Goal: Navigation & Orientation: Find specific page/section

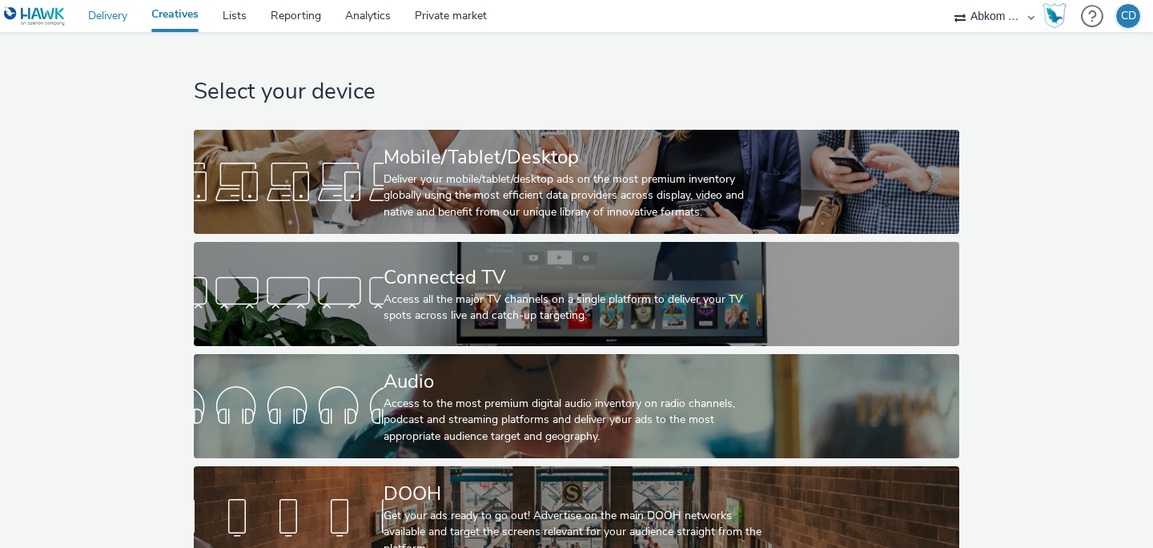
click at [117, 18] on link "Delivery" at bounding box center [107, 16] width 63 height 32
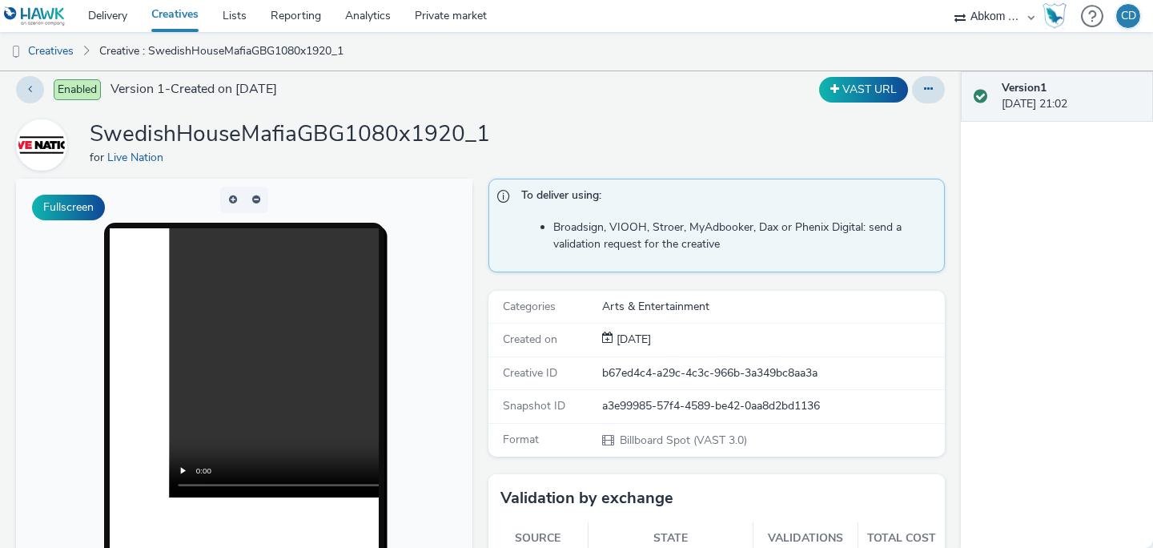
scroll to position [18, 0]
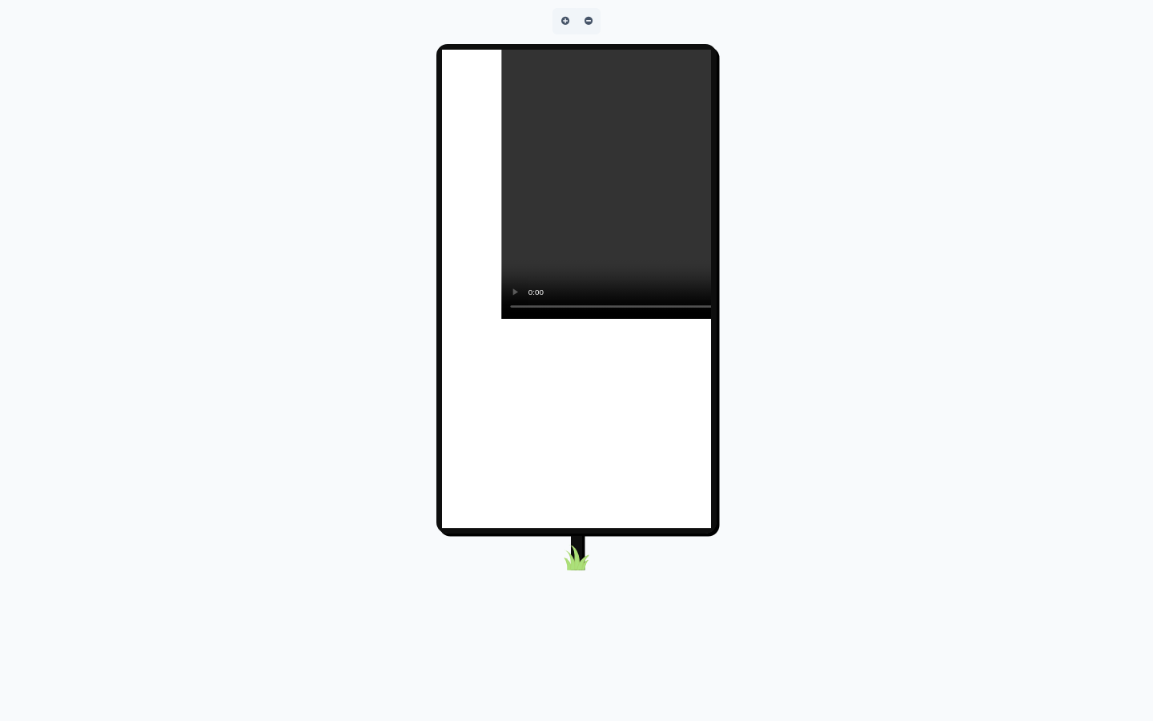
click at [990, 319] on video at bounding box center [770, 184] width 538 height 269
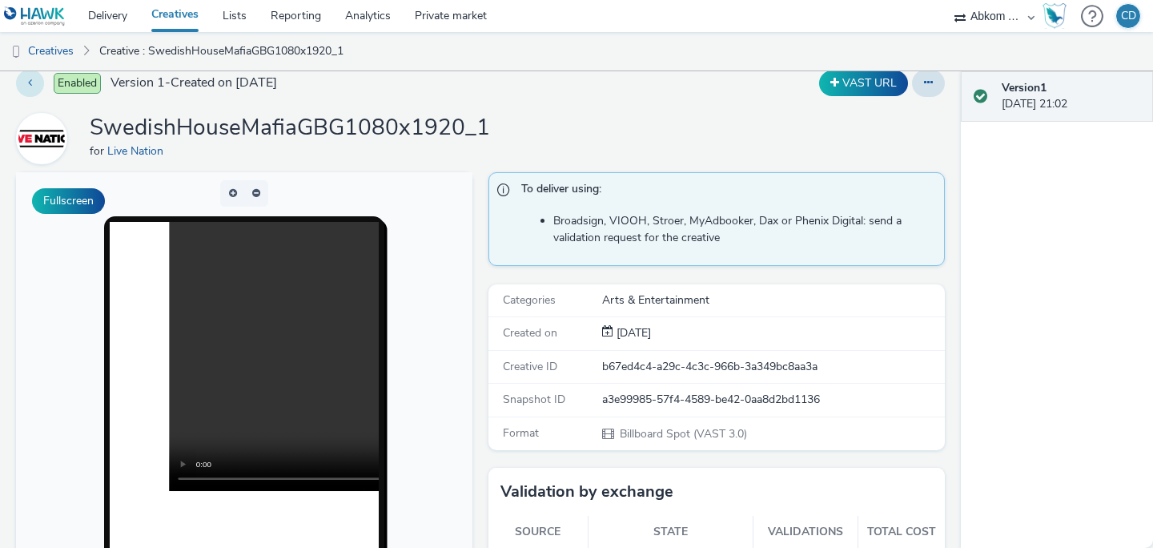
click at [31, 79] on icon at bounding box center [30, 82] width 4 height 11
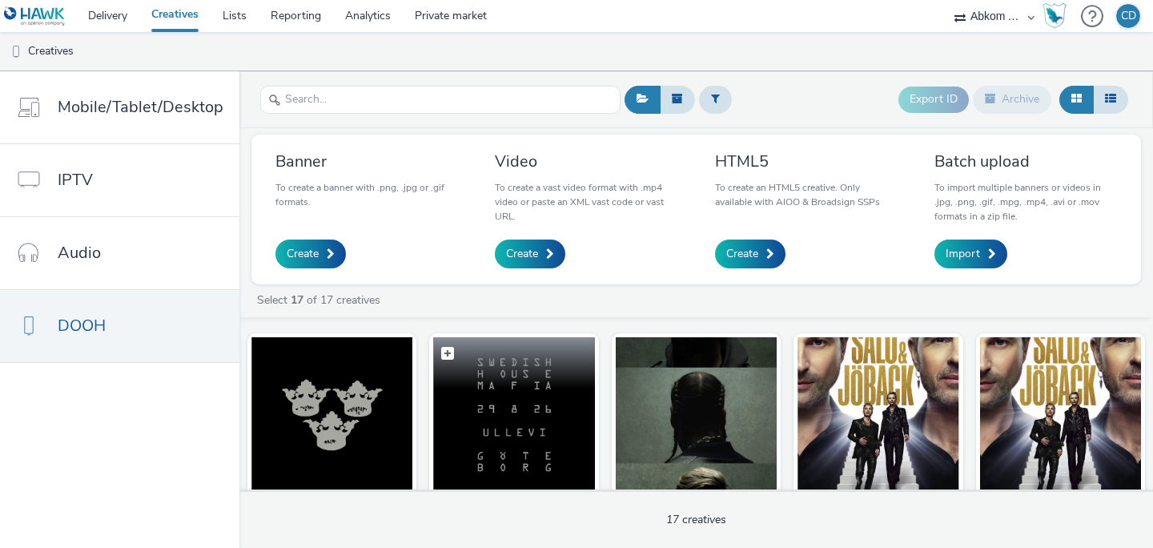
click at [510, 424] on img at bounding box center [513, 415] width 161 height 156
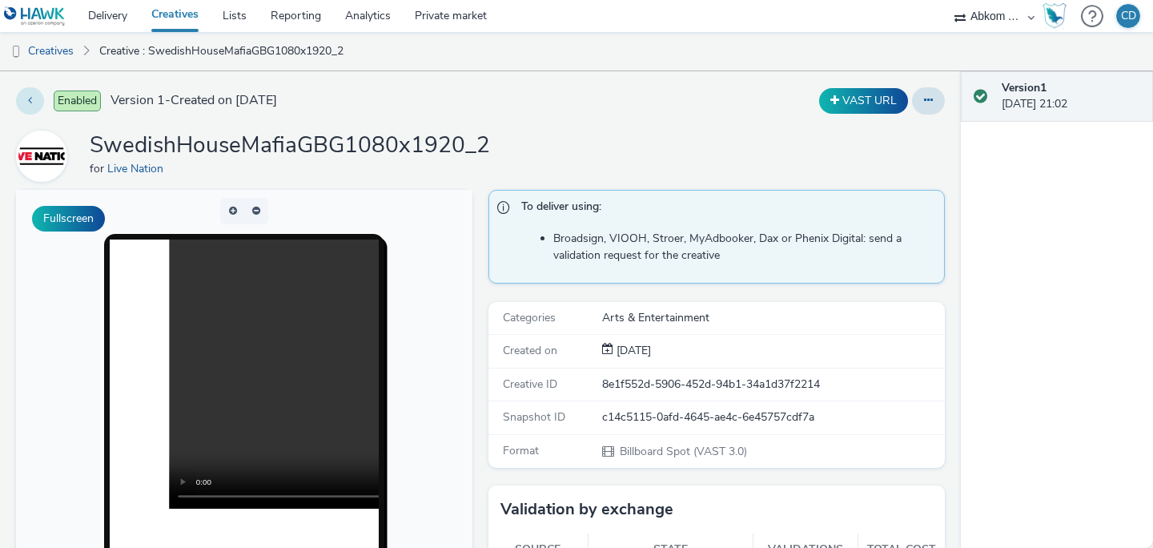
click at [28, 98] on icon at bounding box center [30, 99] width 4 height 11
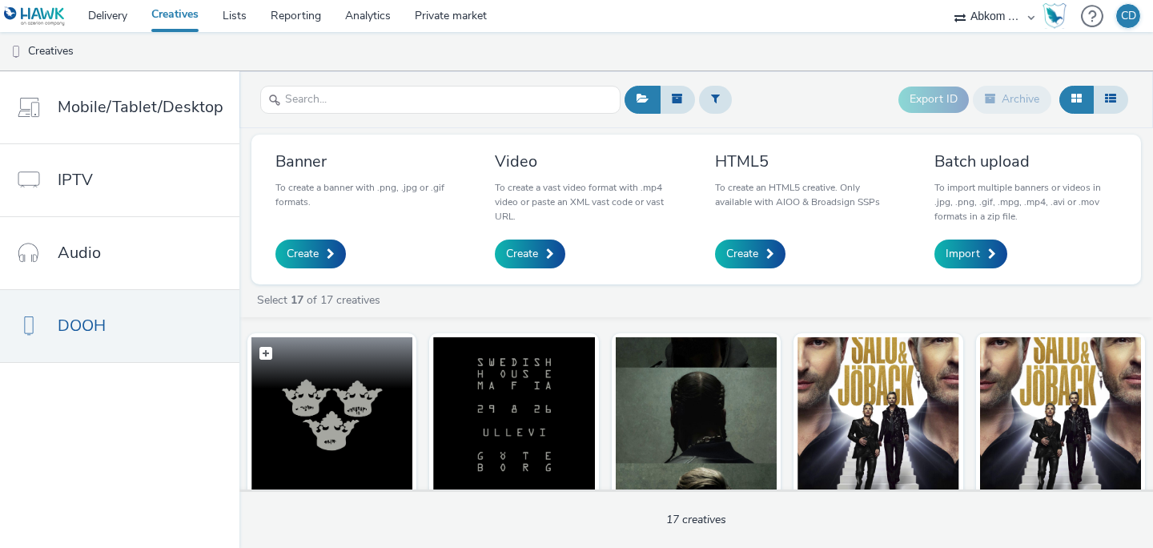
click at [359, 410] on img at bounding box center [331, 415] width 161 height 156
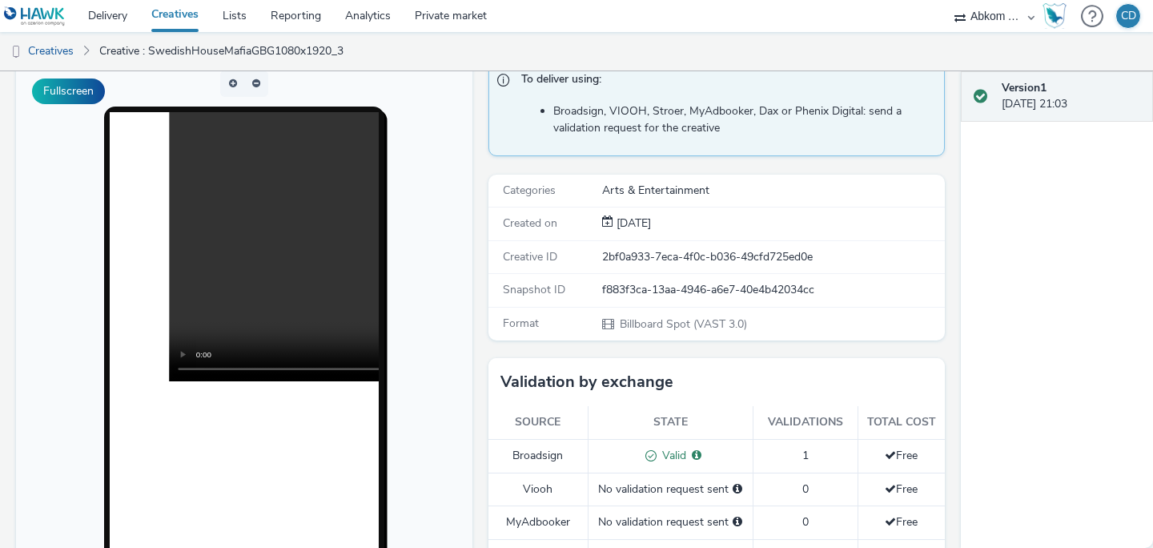
scroll to position [146, 0]
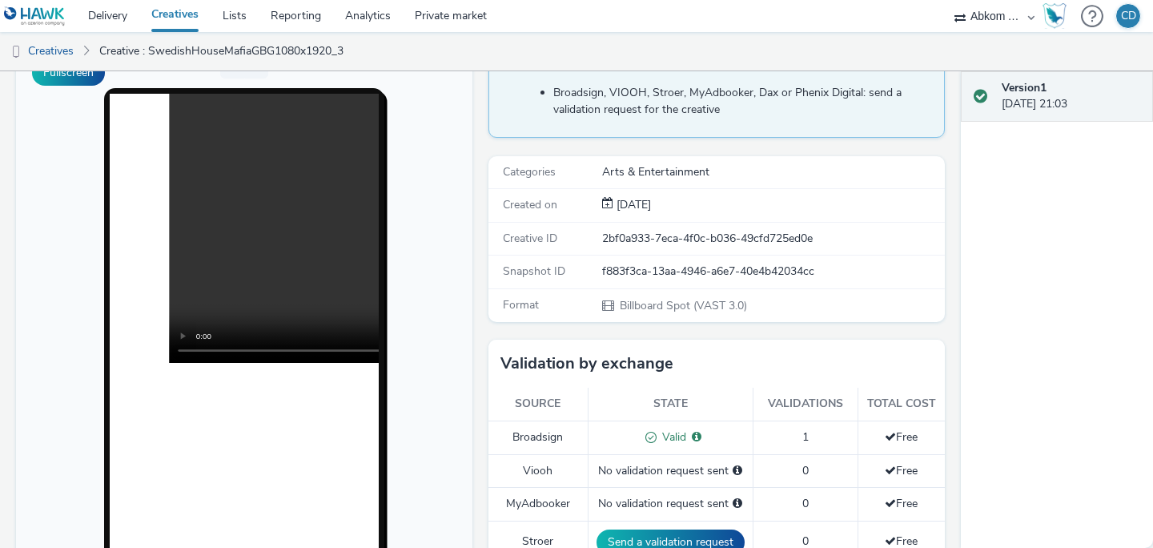
click at [1121, 485] on div "Version 1 14 September 2025, 21:03" at bounding box center [1057, 309] width 192 height 476
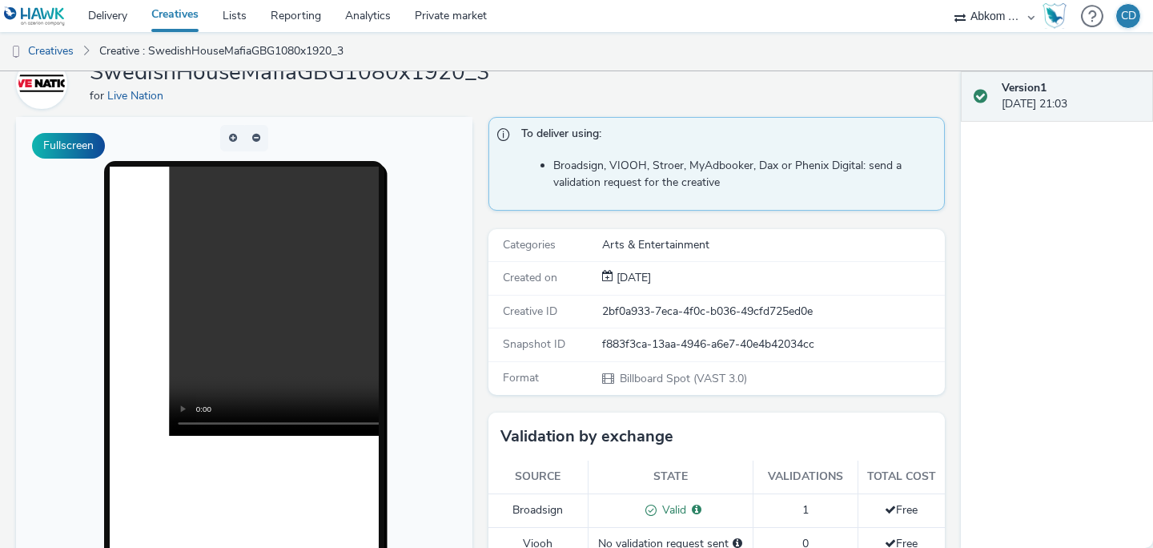
scroll to position [38, 0]
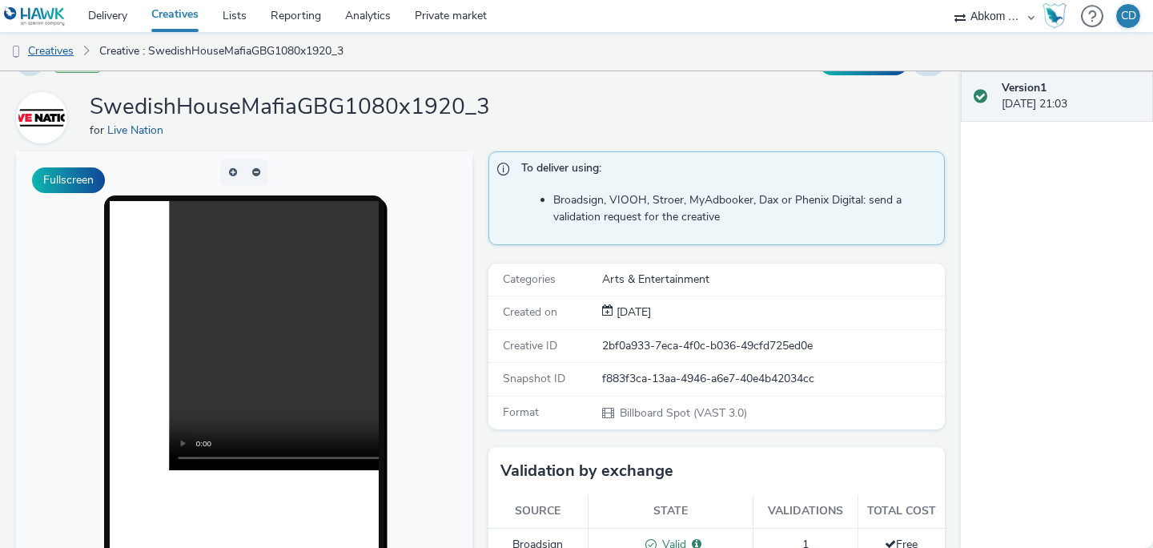
click at [68, 50] on link "Creatives" at bounding box center [41, 51] width 82 height 38
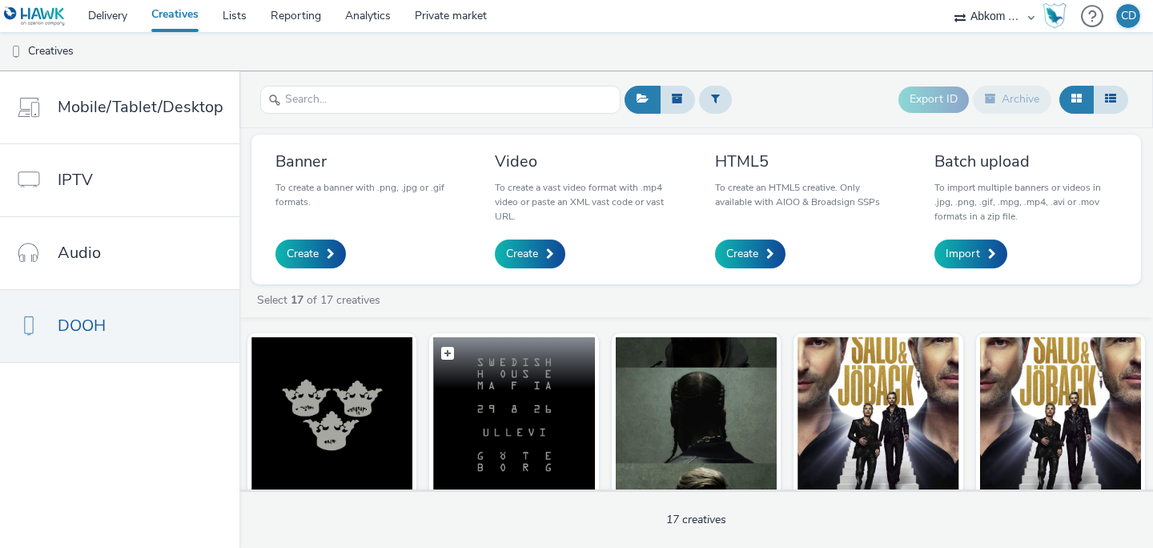
click at [536, 410] on img at bounding box center [513, 415] width 161 height 156
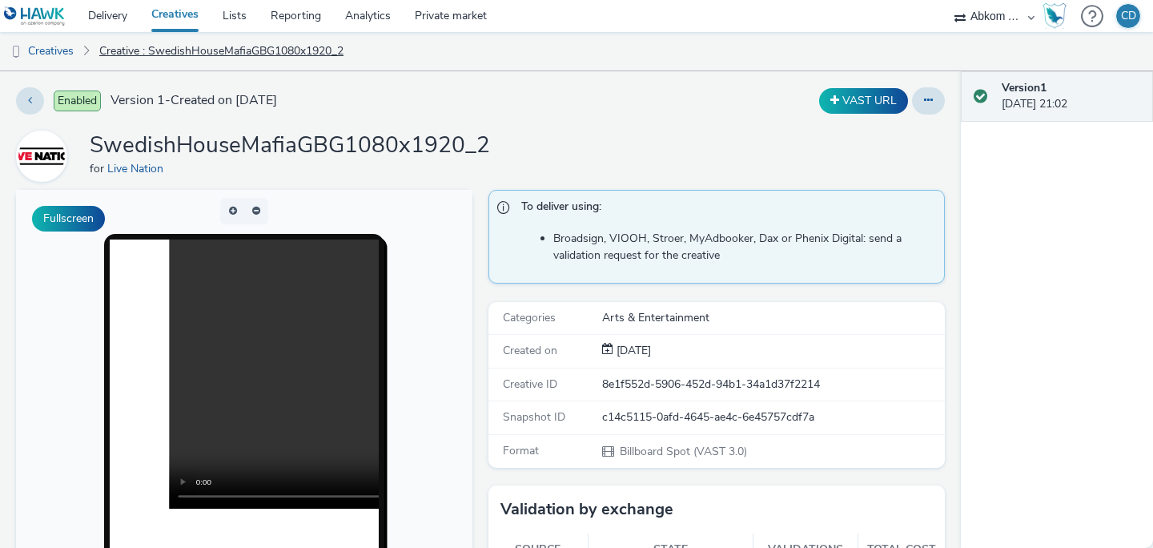
click at [279, 51] on link "Creative : SwedishHouseMafiaGBG1080x1920_2" at bounding box center [221, 51] width 260 height 38
click at [57, 52] on link "Creatives" at bounding box center [41, 51] width 82 height 38
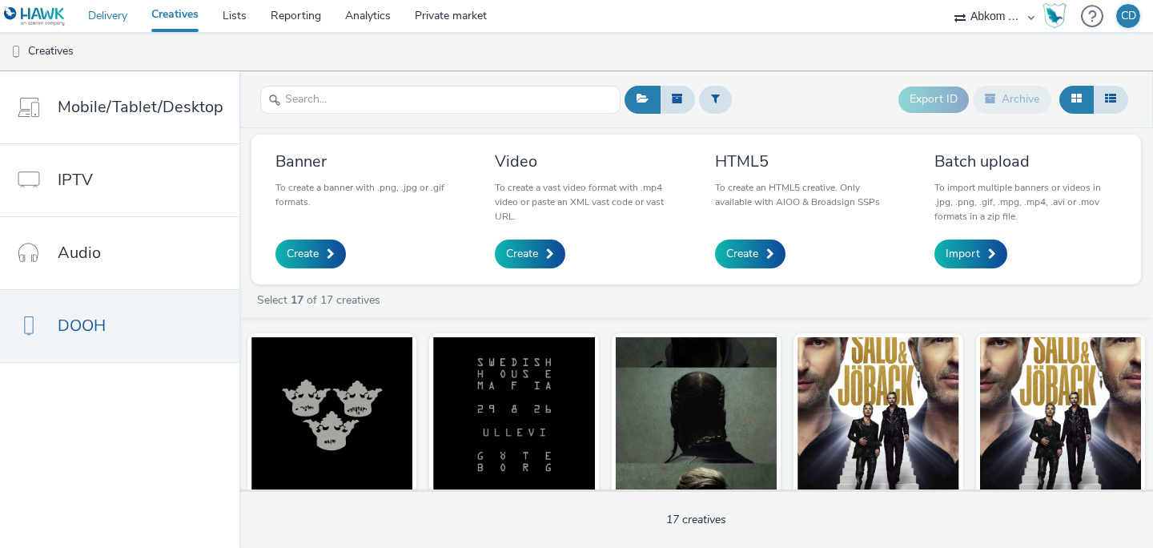
click at [123, 17] on link "Delivery" at bounding box center [107, 16] width 63 height 32
